Goal: Task Accomplishment & Management: Use online tool/utility

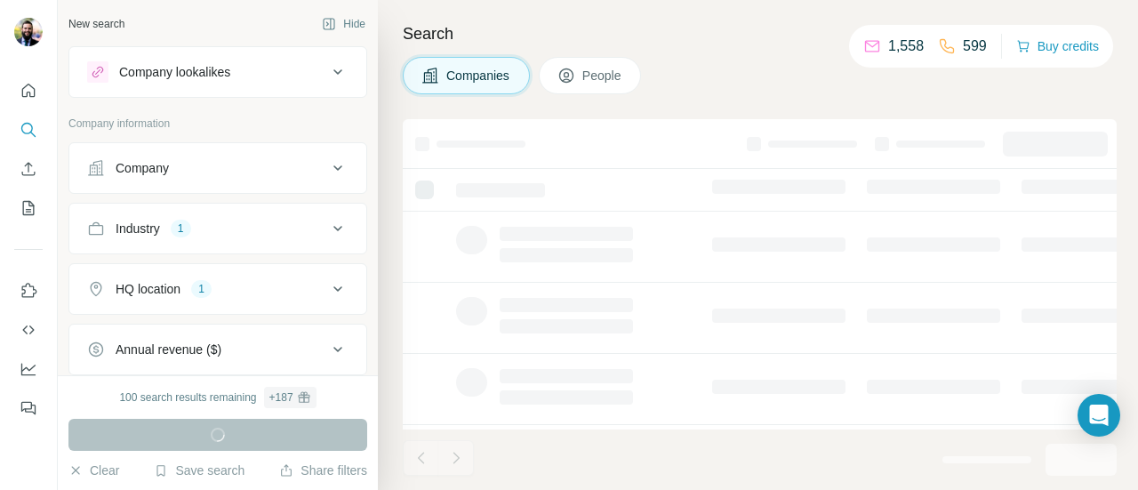
click at [198, 226] on div "Industry 1" at bounding box center [207, 229] width 240 height 18
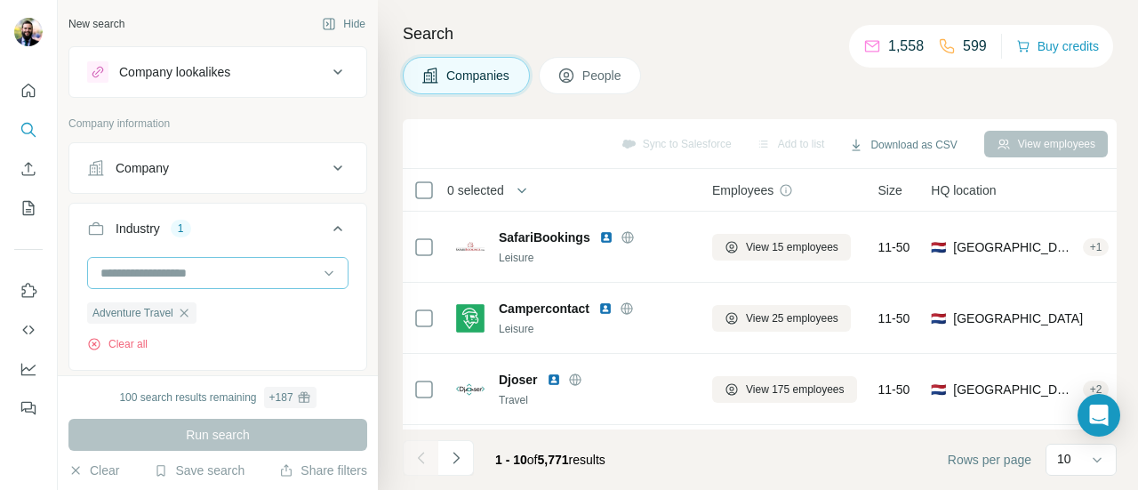
click at [155, 277] on input at bounding box center [209, 273] width 220 height 20
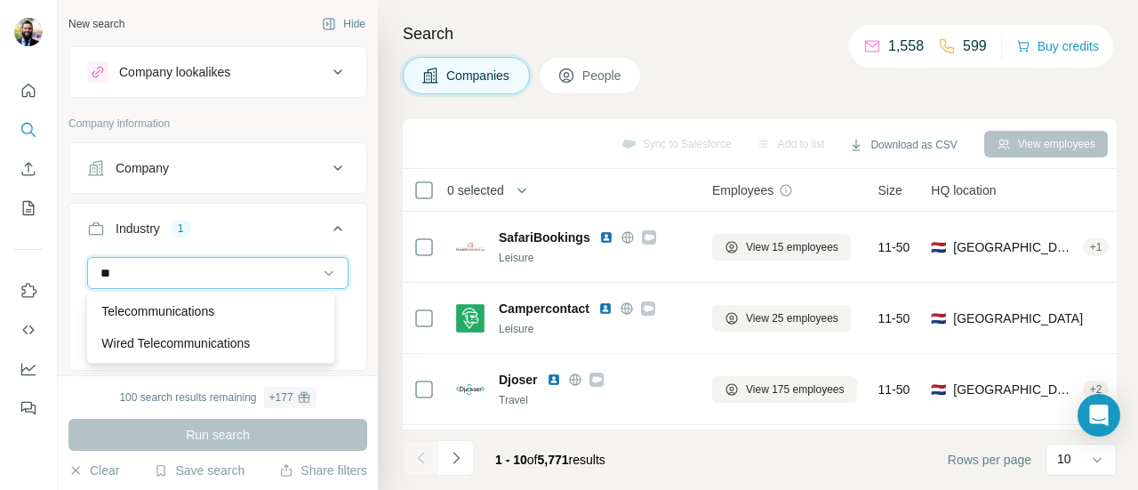
type input "*"
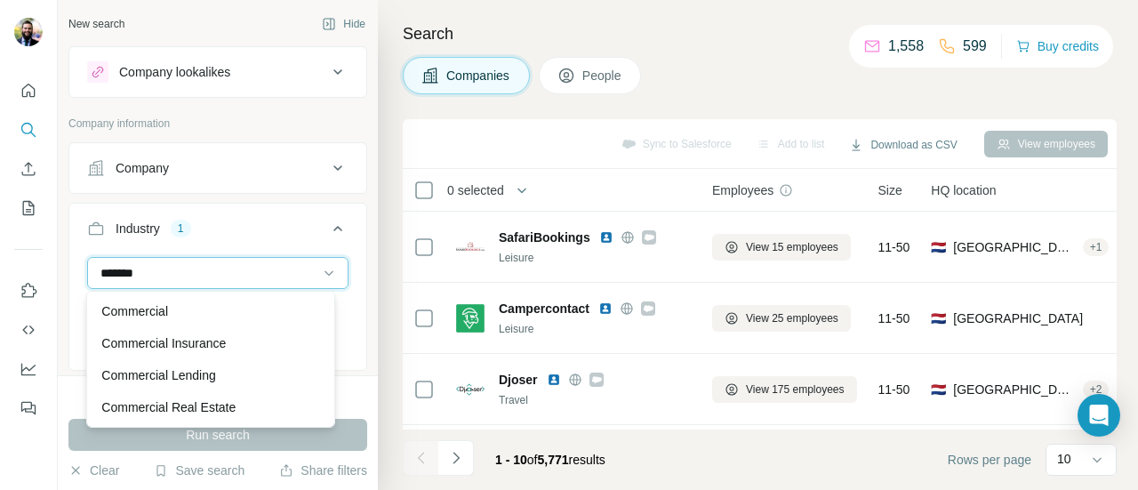
type input "********"
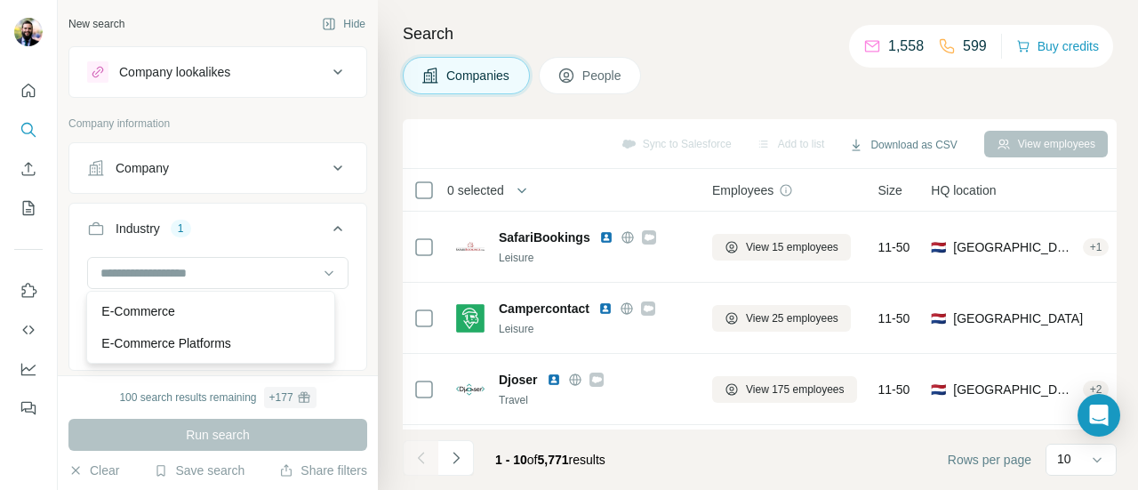
click at [238, 223] on div "Industry 1" at bounding box center [207, 229] width 240 height 18
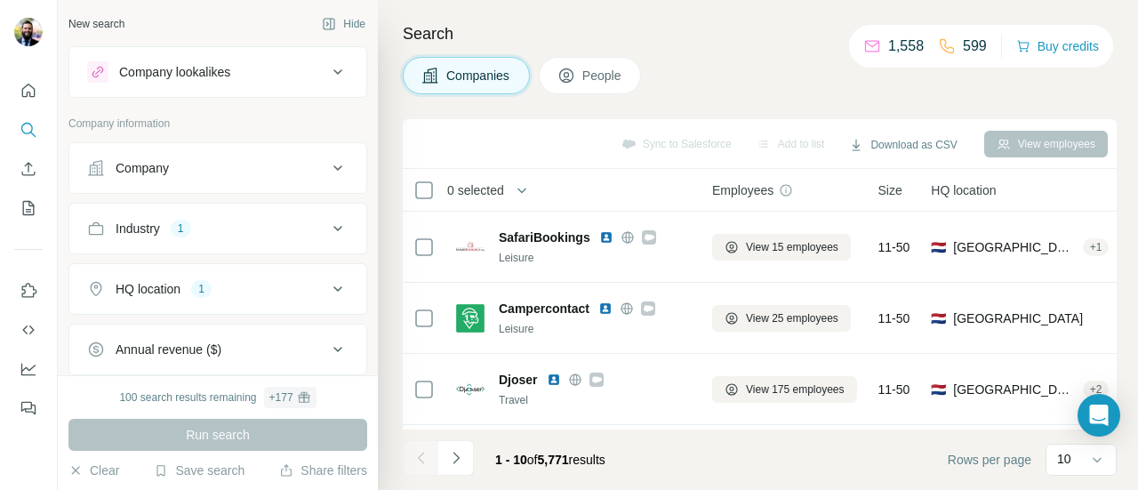
click at [159, 397] on div "100 search results remaining + 177" at bounding box center [217, 397] width 196 height 21
